Goal: Task Accomplishment & Management: Manage account settings

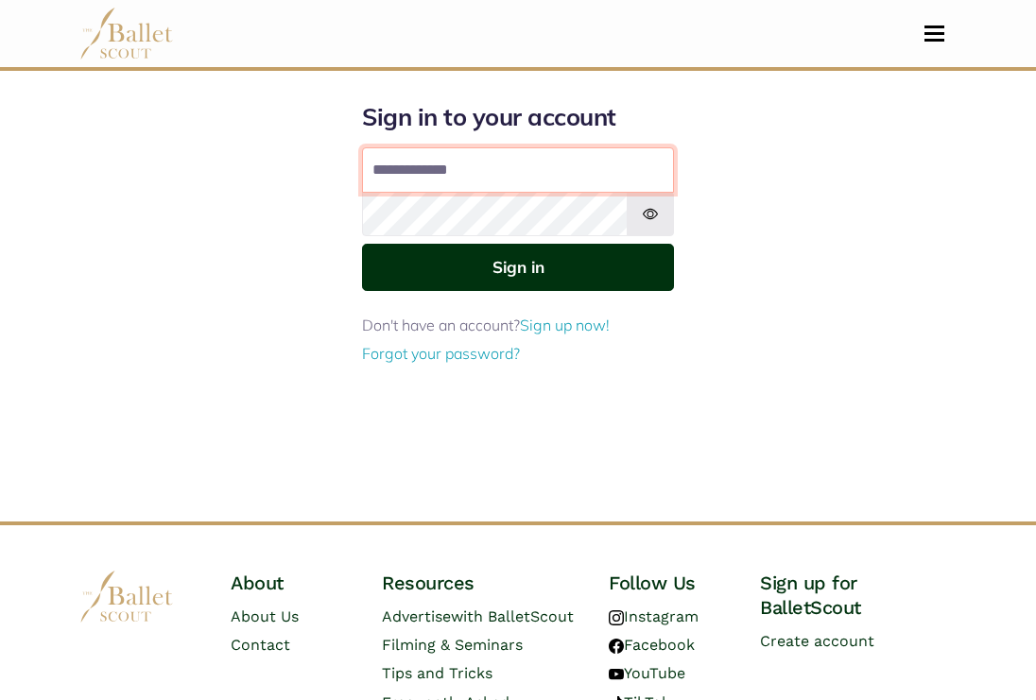
type input "**********"
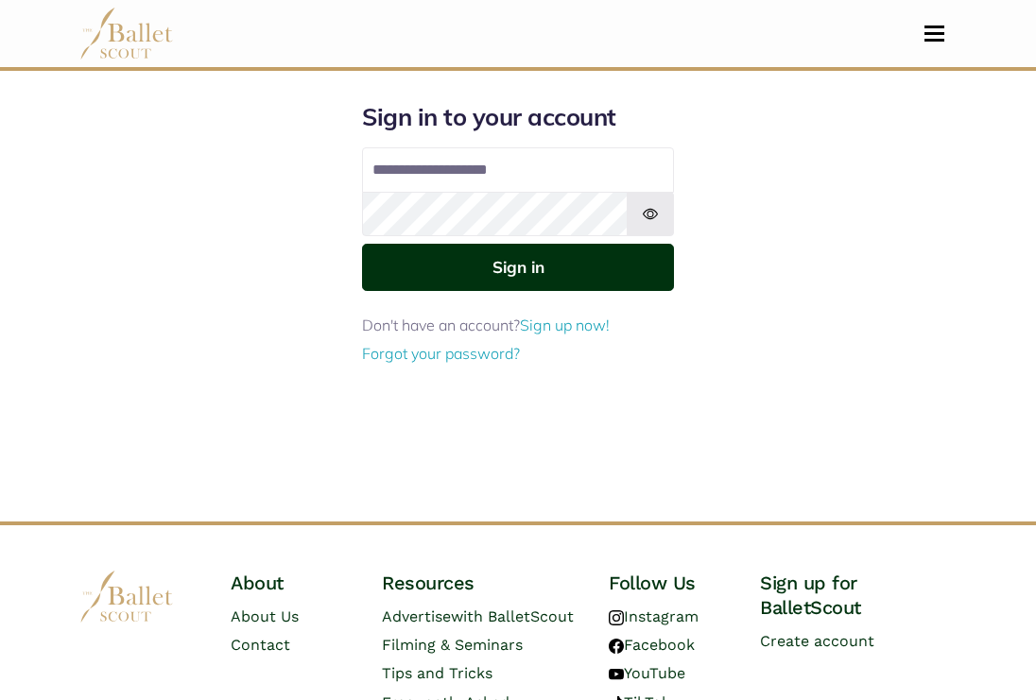
click at [388, 257] on button "Sign in" at bounding box center [518, 267] width 312 height 46
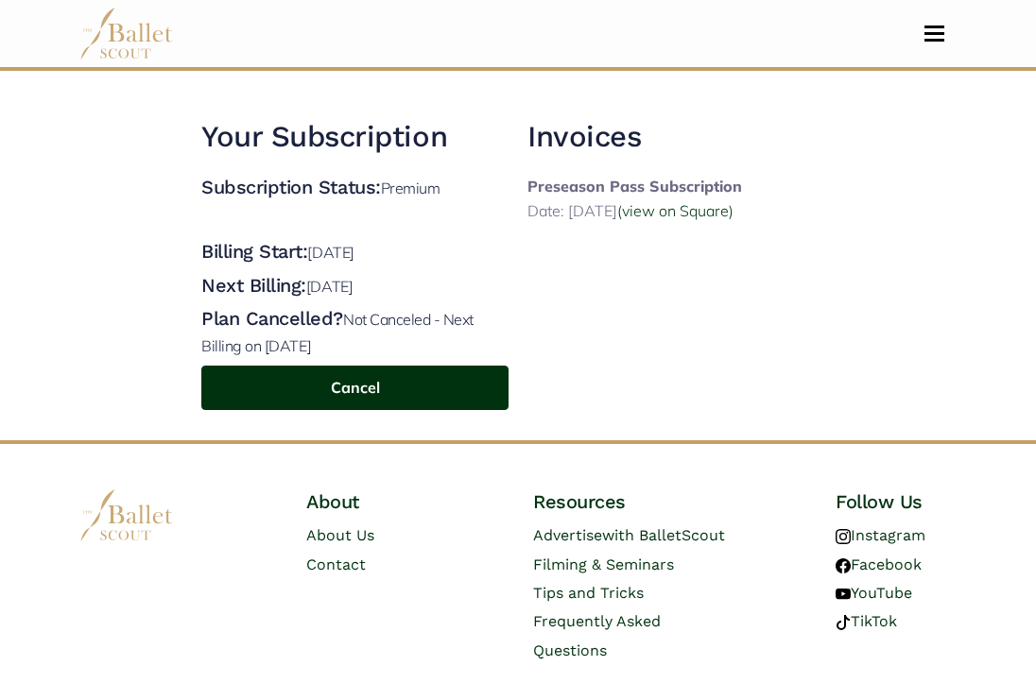
click at [348, 382] on button "Cancel" at bounding box center [354, 388] width 307 height 44
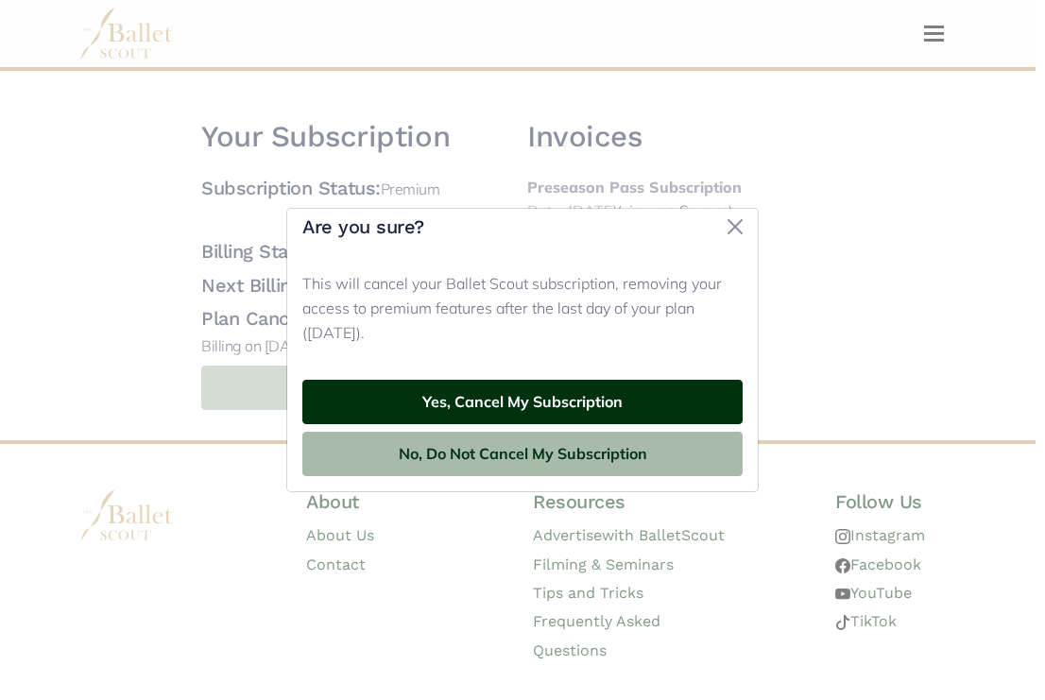
click at [415, 388] on button "Yes, Cancel My Subscription" at bounding box center [522, 402] width 440 height 44
